Goal: Information Seeking & Learning: Learn about a topic

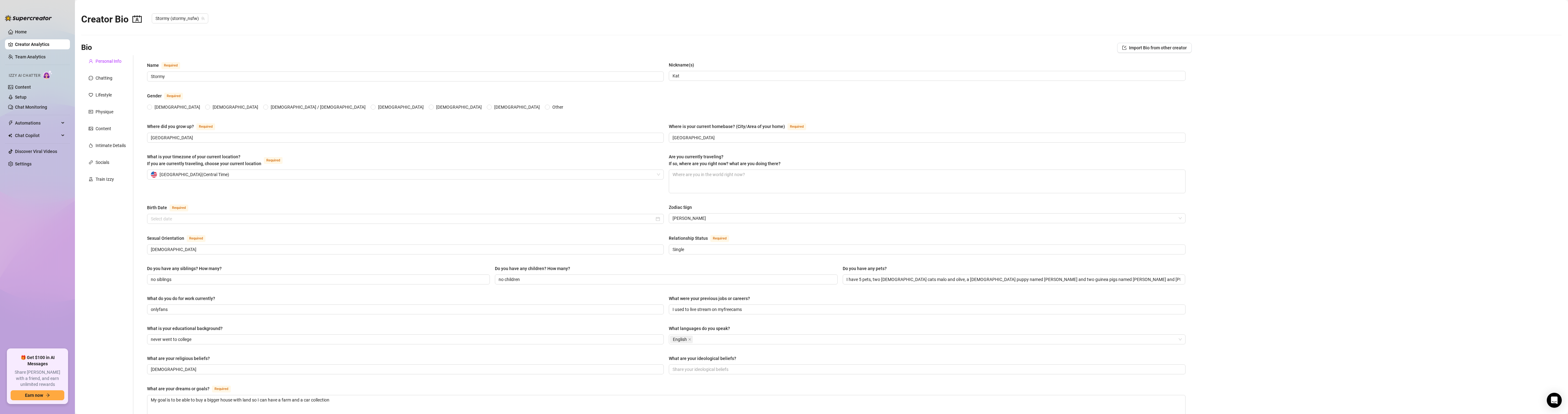
radio input "true"
type input "[DATE]"
click at [30, 135] on span "Chat Copilot" at bounding box center [37, 135] width 44 height 10
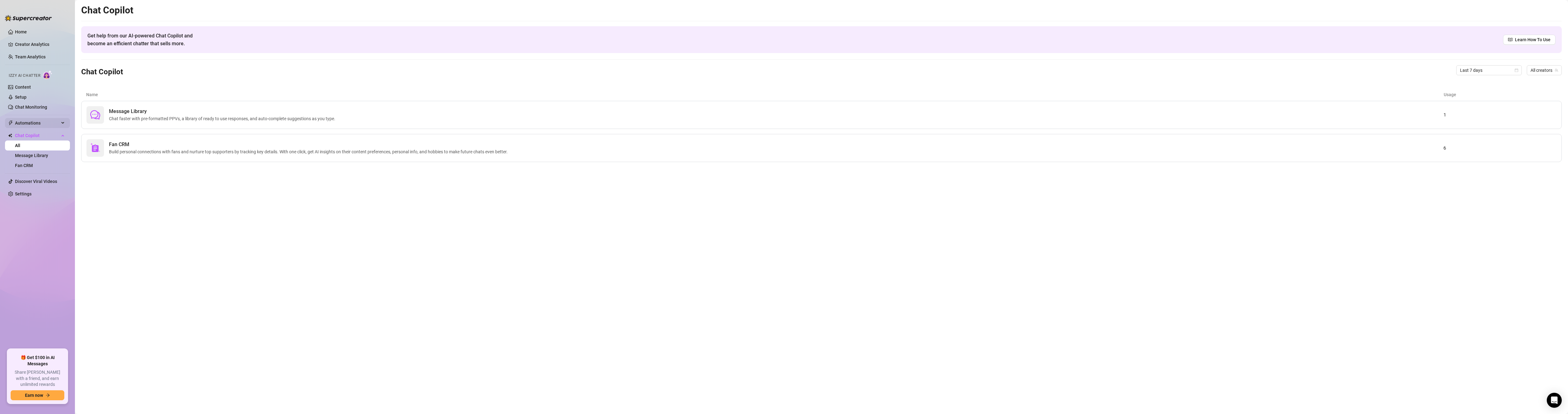
click at [35, 123] on span "Automations" at bounding box center [37, 123] width 44 height 10
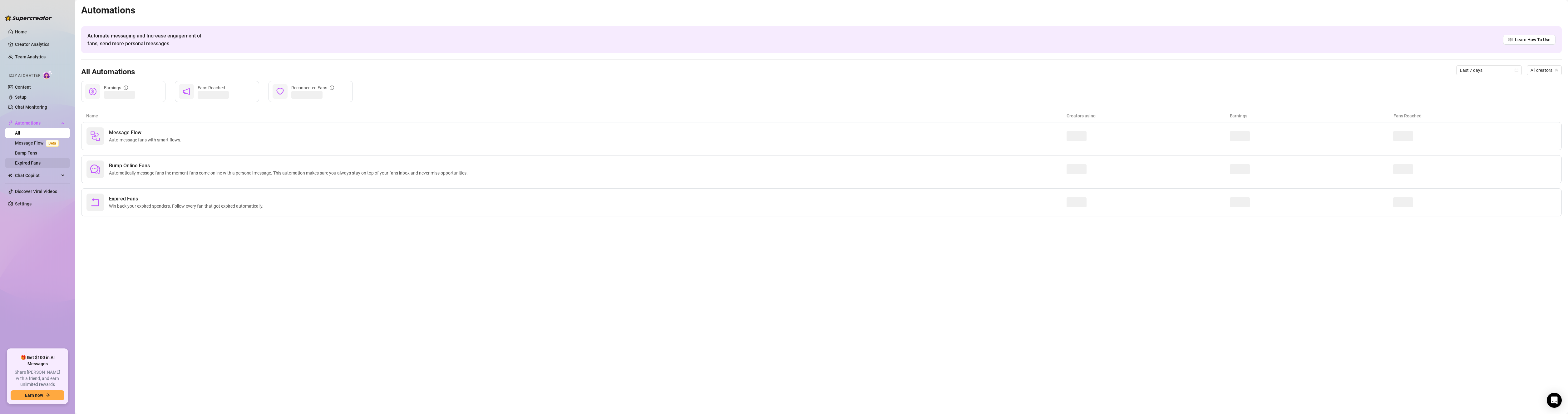
click at [30, 164] on link "Expired Fans" at bounding box center [28, 162] width 26 height 5
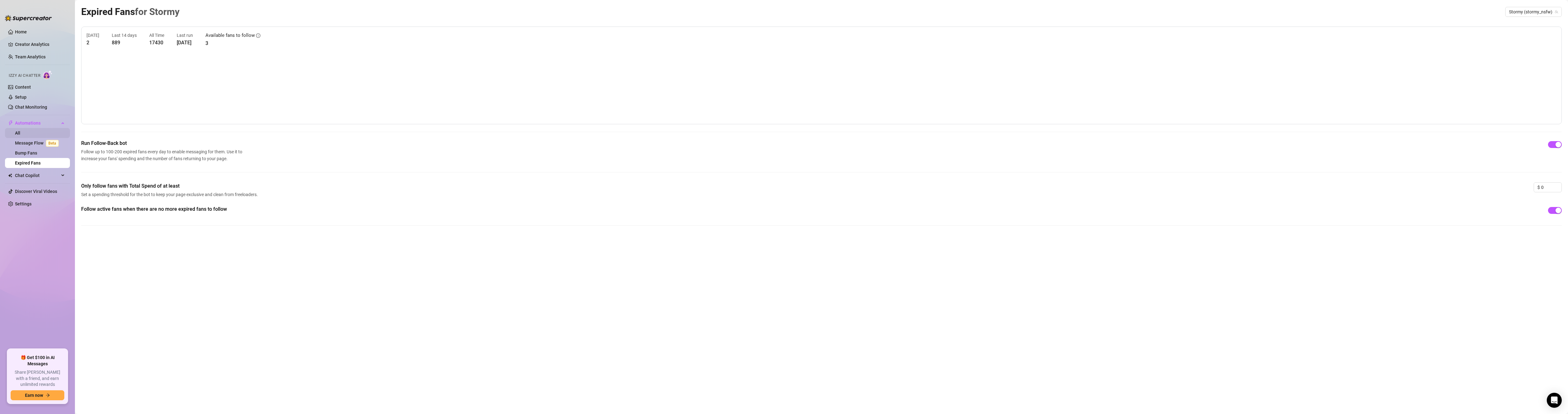
click at [20, 131] on link "All" at bounding box center [18, 133] width 5 height 5
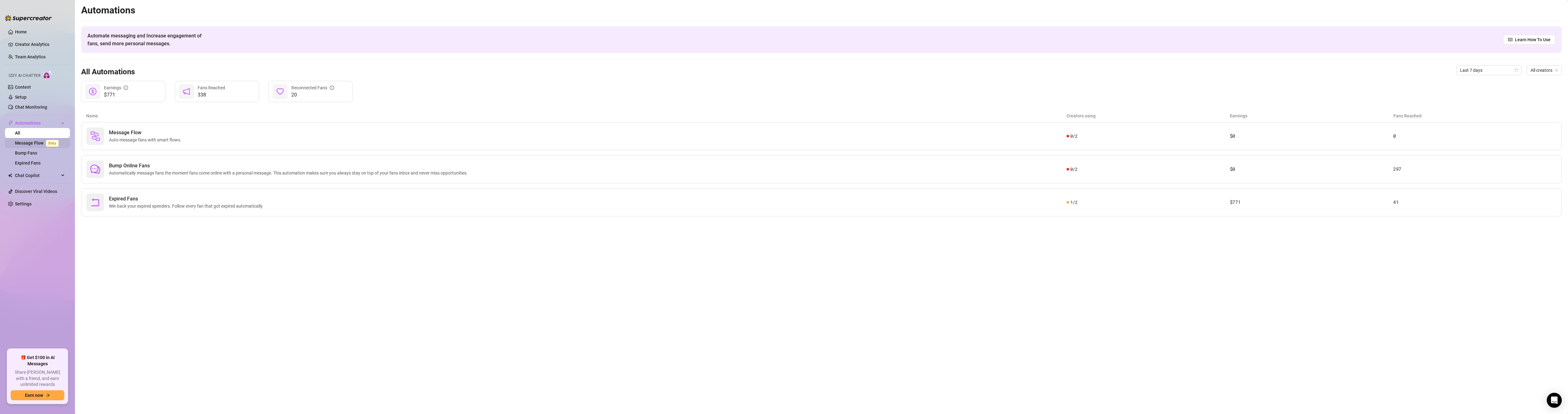
click at [33, 141] on link "Message Flow Beta" at bounding box center [38, 143] width 46 height 5
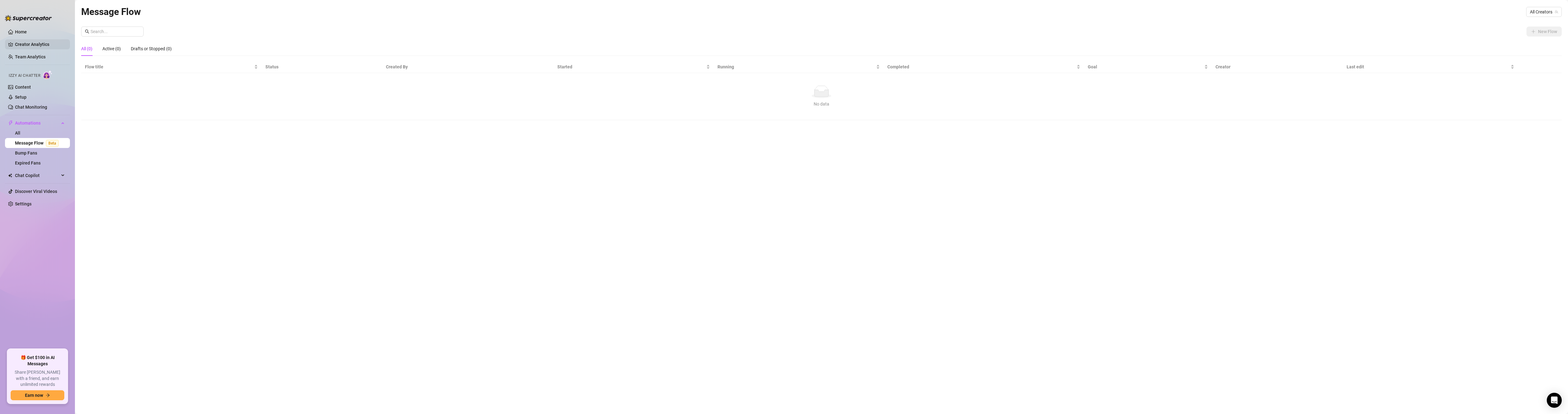
click at [22, 45] on link "Creator Analytics" at bounding box center [40, 44] width 50 height 10
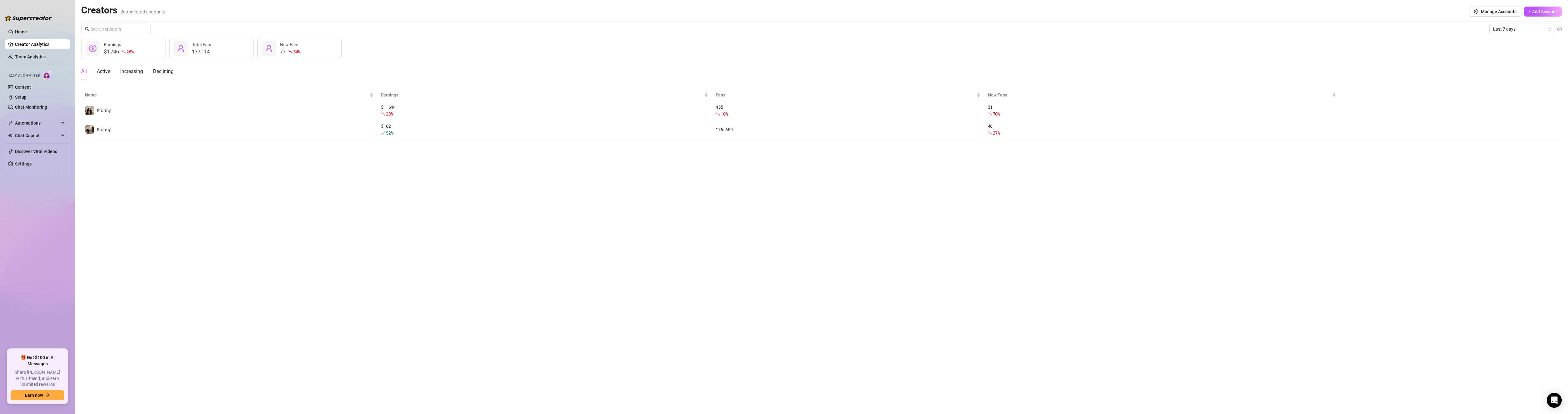
click at [20, 52] on ul "Home Creator Analytics Team Analytics Izzy AI Chatter Content Setup Chat Monito…" at bounding box center [37, 185] width 65 height 322
click at [22, 57] on link "Team Analytics" at bounding box center [30, 57] width 30 height 5
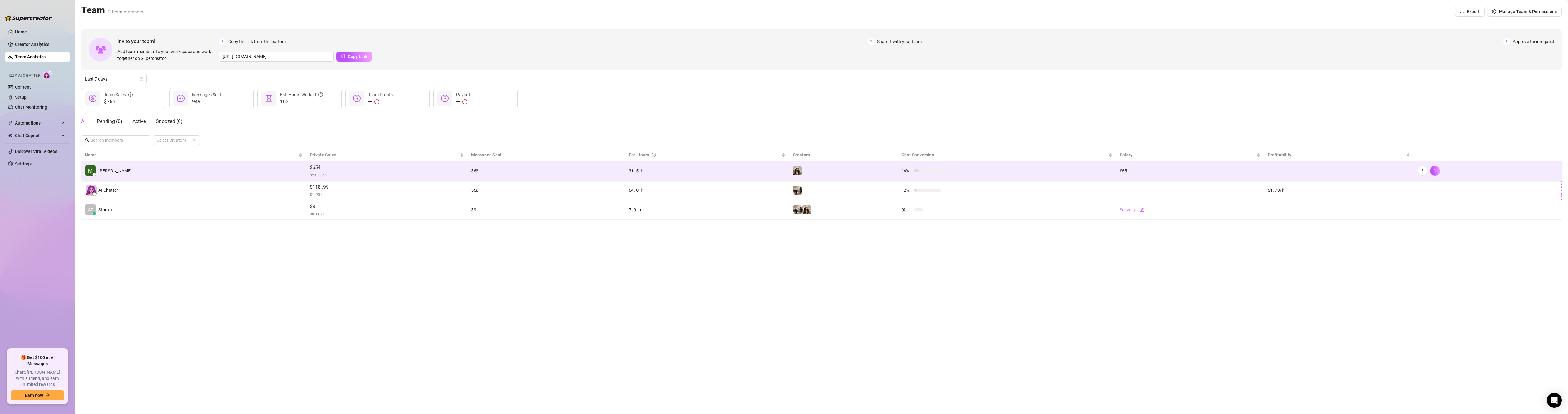
click at [241, 171] on td "[PERSON_NAME]" at bounding box center [194, 170] width 225 height 20
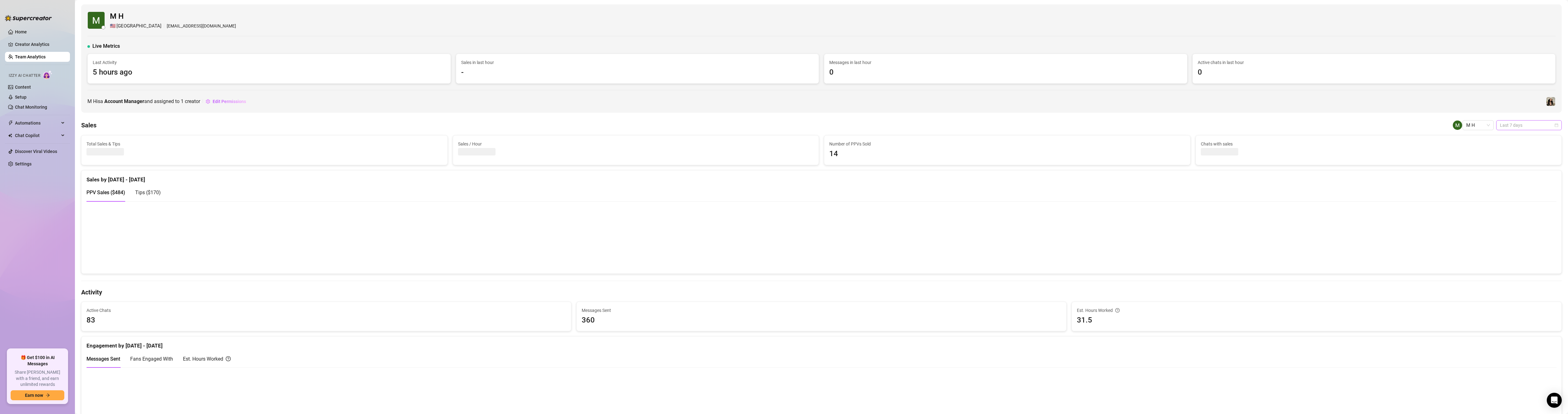
click at [1532, 123] on span "Last 7 days" at bounding box center [1529, 125] width 58 height 9
click at [1515, 180] on div "Custom date" at bounding box center [1524, 178] width 56 height 7
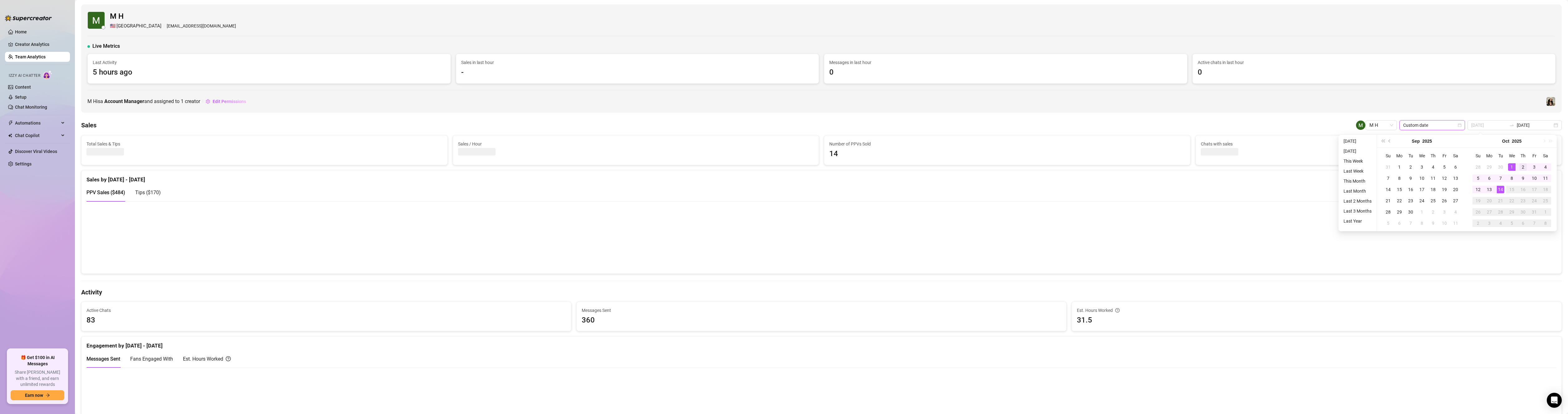
type input "[DATE]"
click at [1522, 166] on div "2" at bounding box center [1523, 167] width 7 height 7
type input "[DATE]"
click at [1502, 188] on div "14" at bounding box center [1500, 189] width 7 height 7
type input "[DATE]"
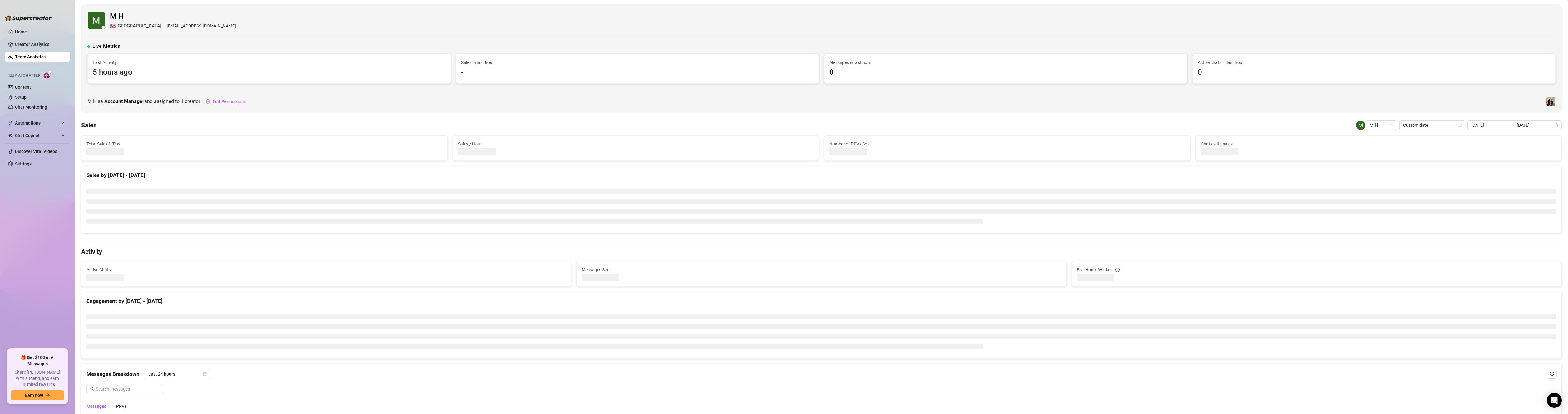
click at [1445, 102] on div "M H is a Account Manager and assigned to 1 creator Edit Permissions" at bounding box center [821, 101] width 1468 height 10
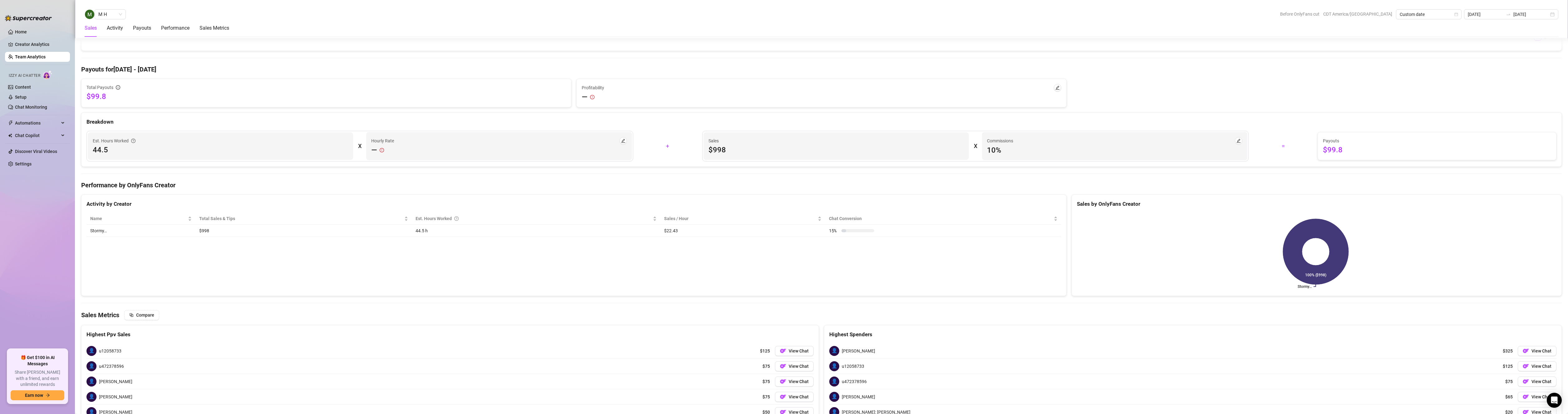
scroll to position [562, 0]
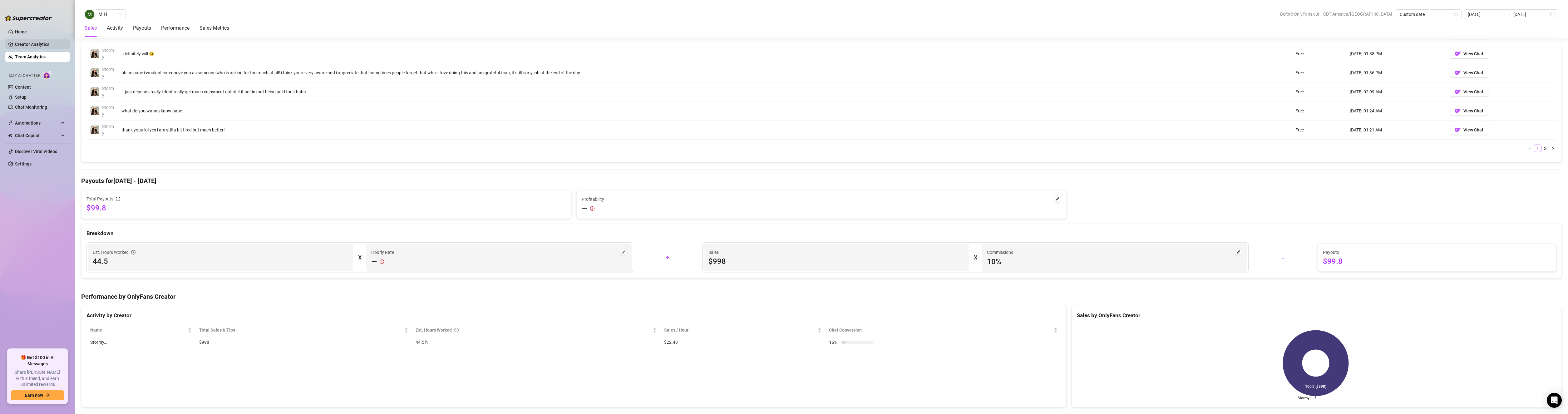
click at [43, 43] on link "Creator Analytics" at bounding box center [40, 44] width 50 height 10
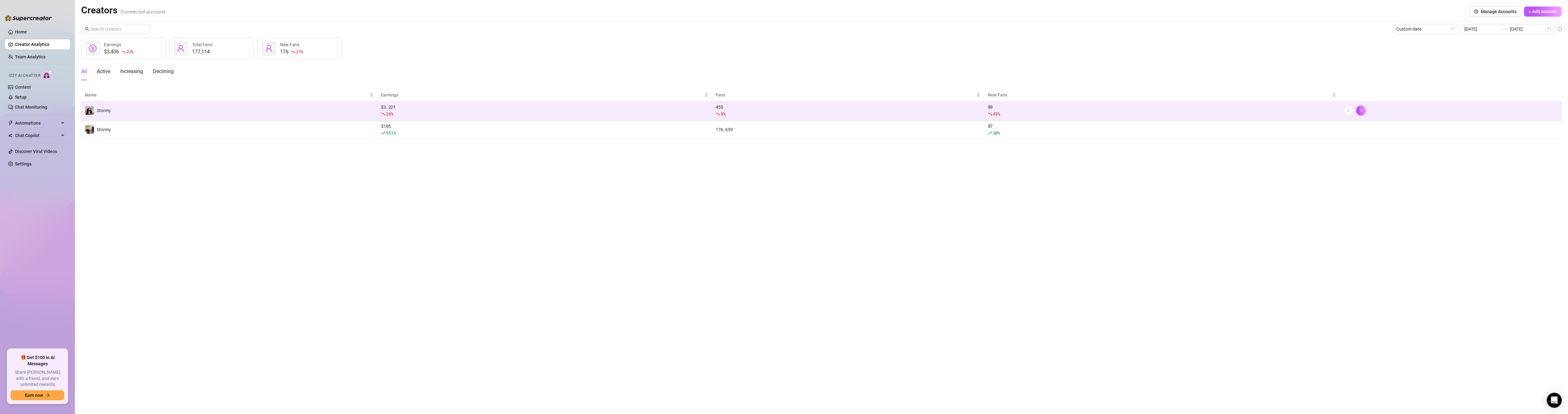
click at [302, 109] on td "Stormy" at bounding box center [230, 110] width 296 height 19
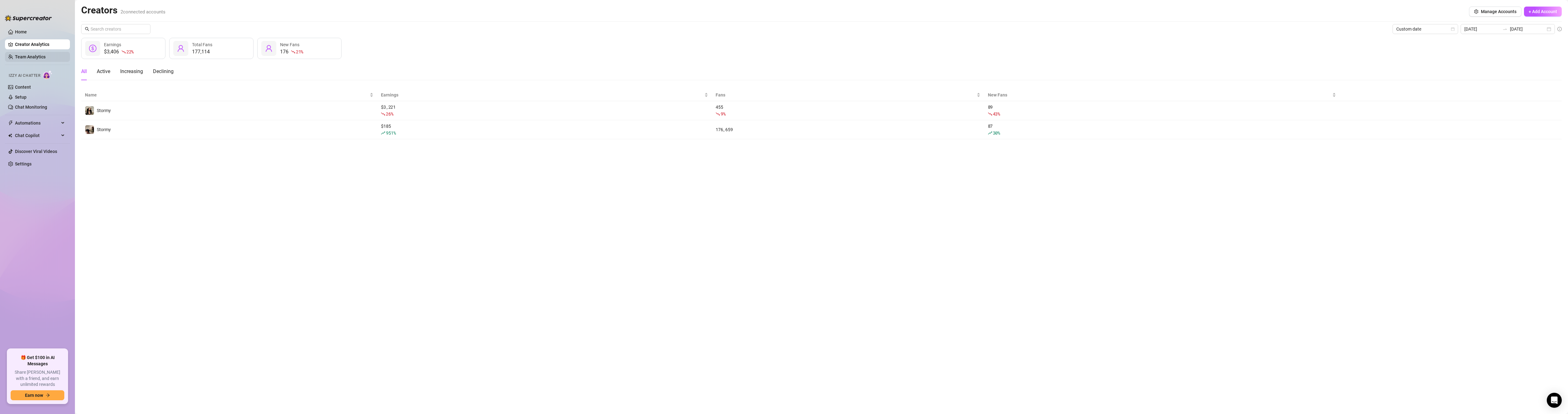
click at [42, 55] on link "Team Analytics" at bounding box center [30, 57] width 30 height 5
